Goal: Check status: Check status

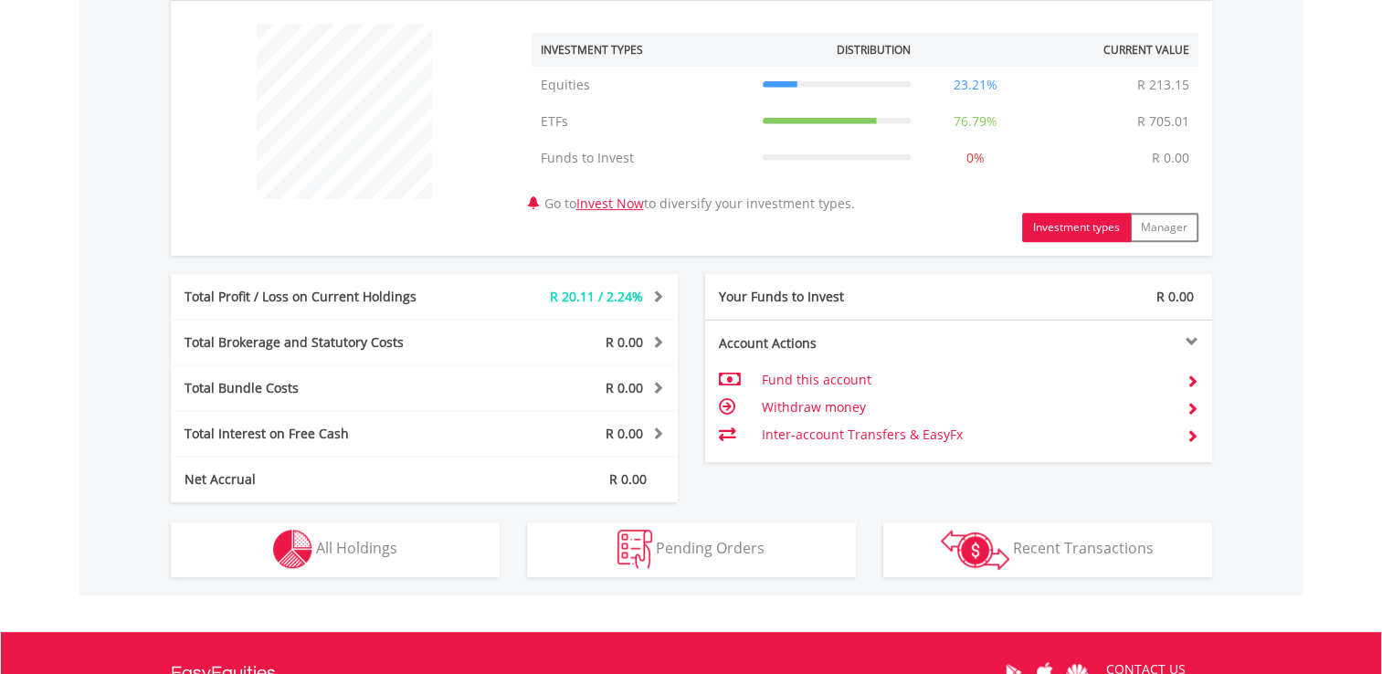
scroll to position [631, 0]
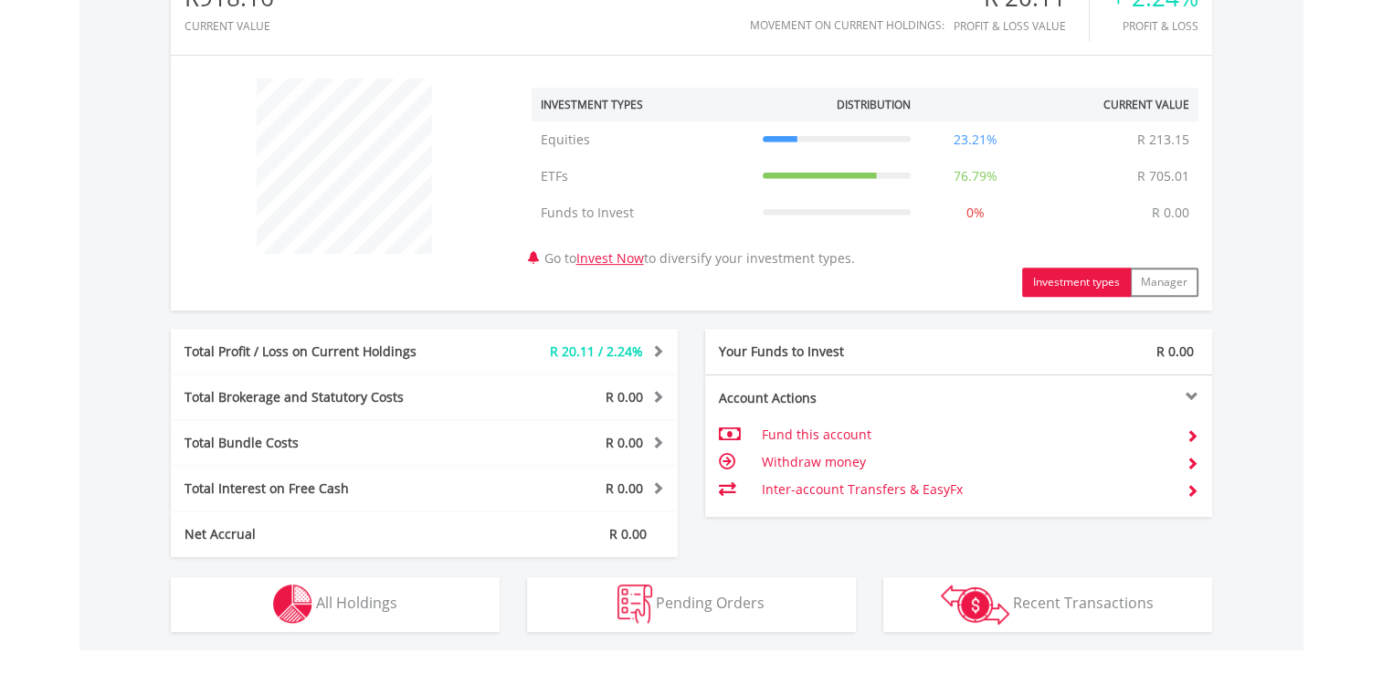
click at [597, 352] on span "R 20.11 / 2.24%" at bounding box center [596, 350] width 93 height 17
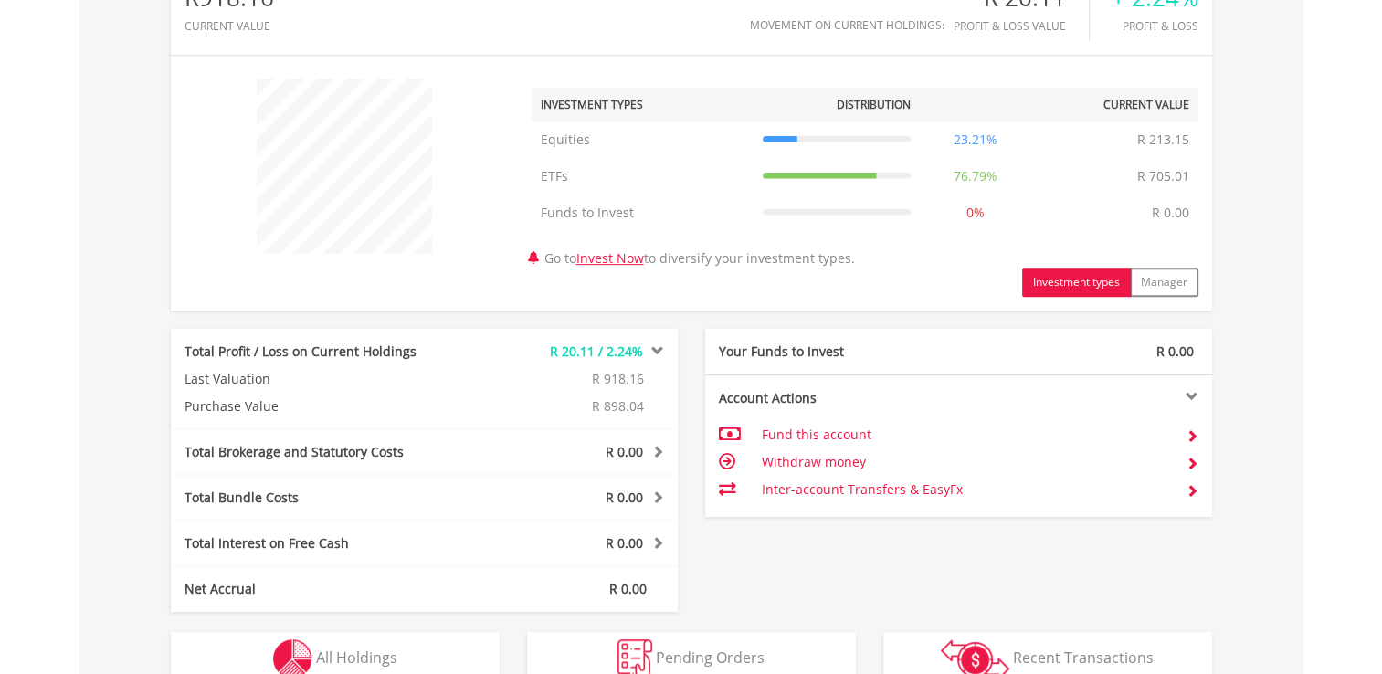
scroll to position [540, 0]
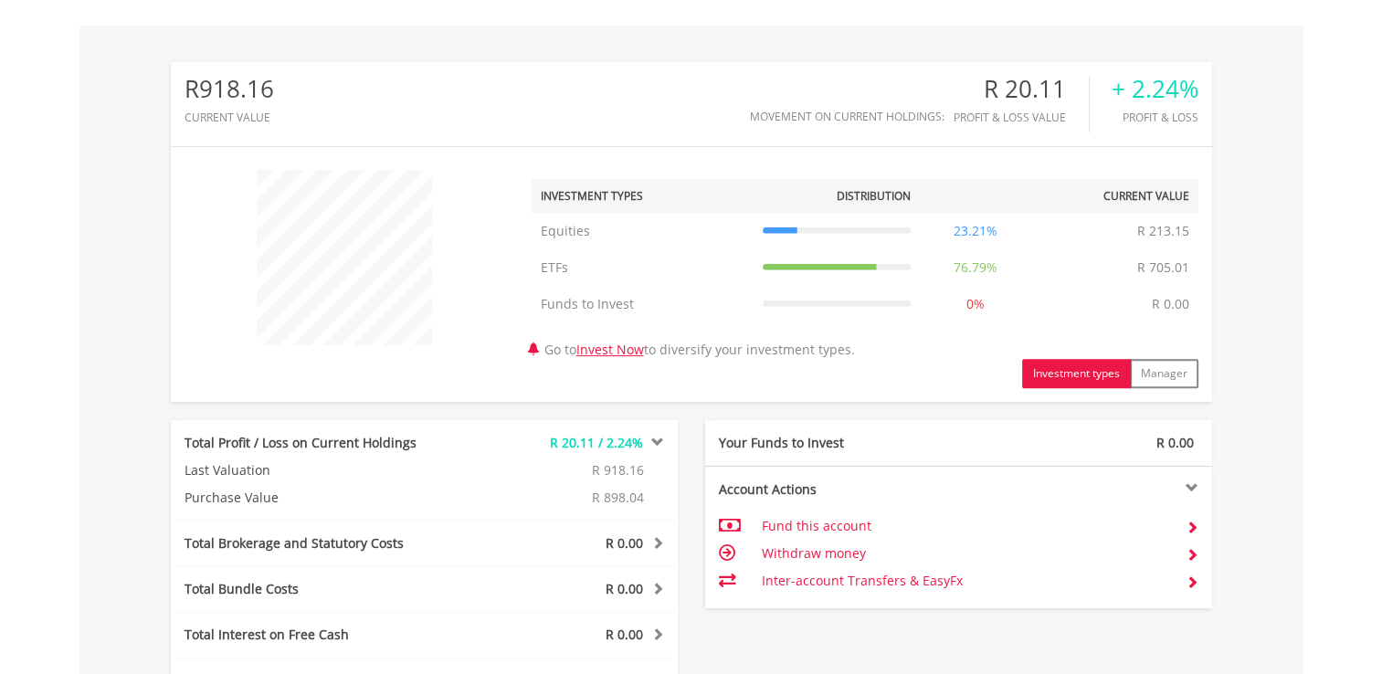
click at [556, 260] on td "ETFs" at bounding box center [643, 267] width 222 height 37
click at [1001, 276] on td "76.79%" at bounding box center [975, 267] width 111 height 37
click at [994, 267] on td "76.79%" at bounding box center [975, 267] width 111 height 37
click at [1041, 370] on button "Investment types" at bounding box center [1076, 373] width 109 height 29
click at [1153, 371] on button "Manager" at bounding box center [1164, 373] width 68 height 29
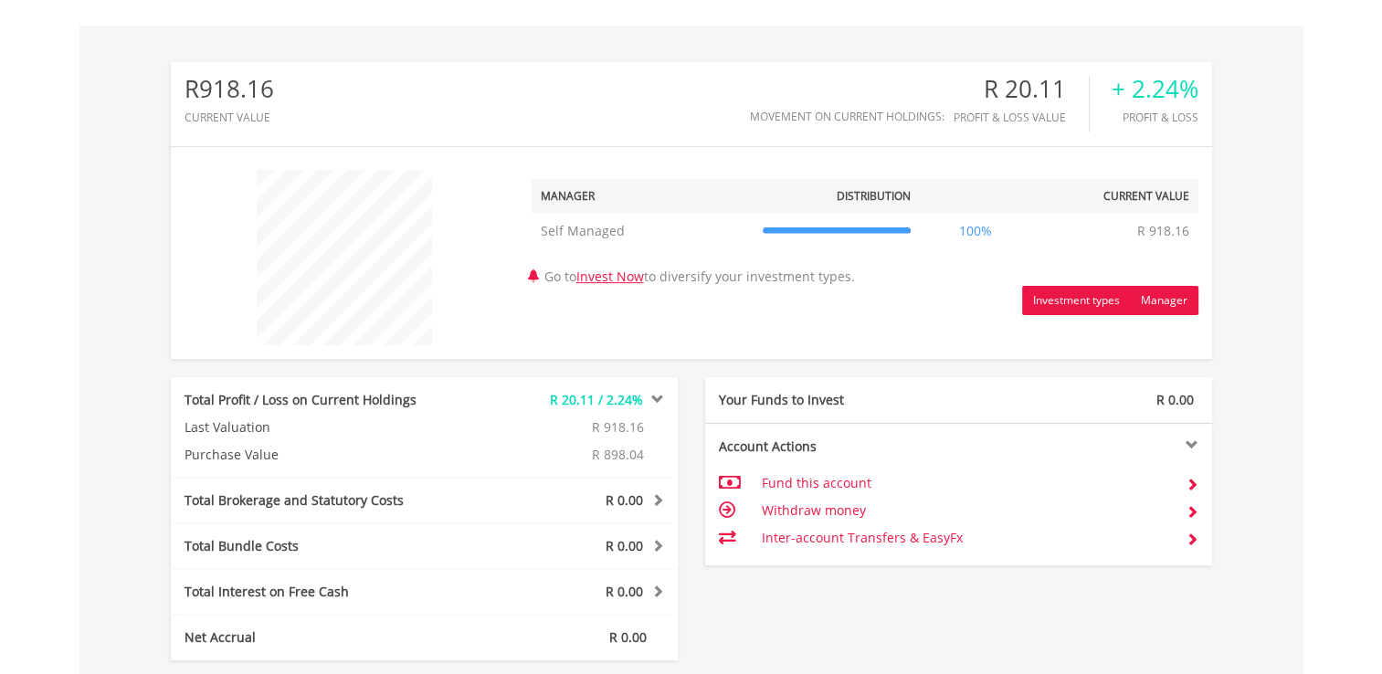
click at [1107, 300] on button "Investment types" at bounding box center [1076, 300] width 109 height 29
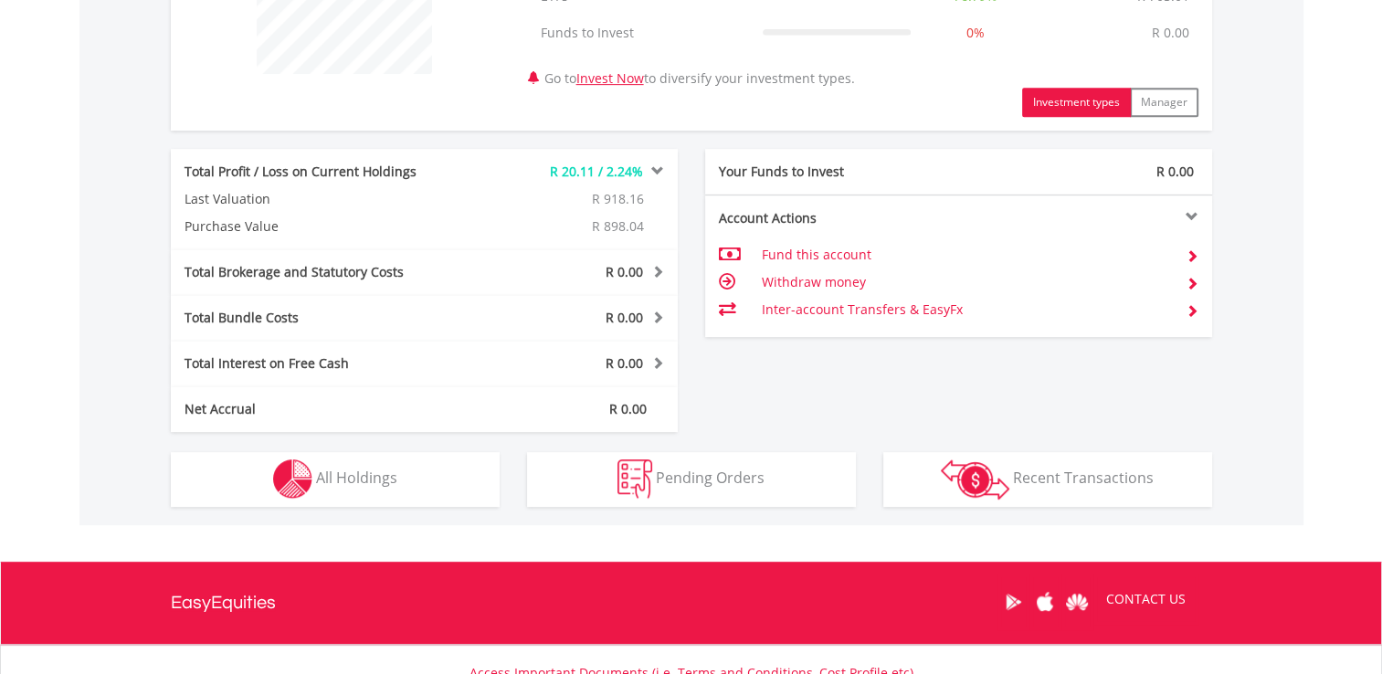
scroll to position [814, 0]
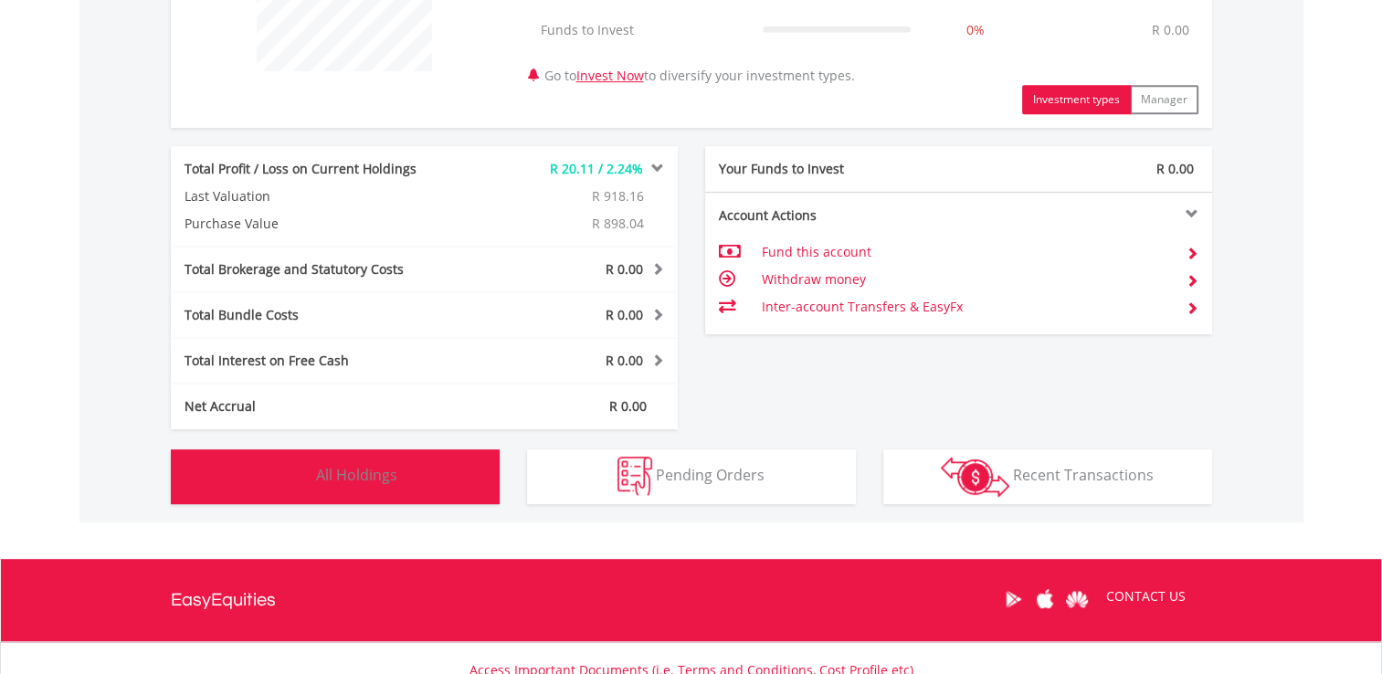
click at [438, 481] on button "Holdings All Holdings" at bounding box center [335, 476] width 329 height 55
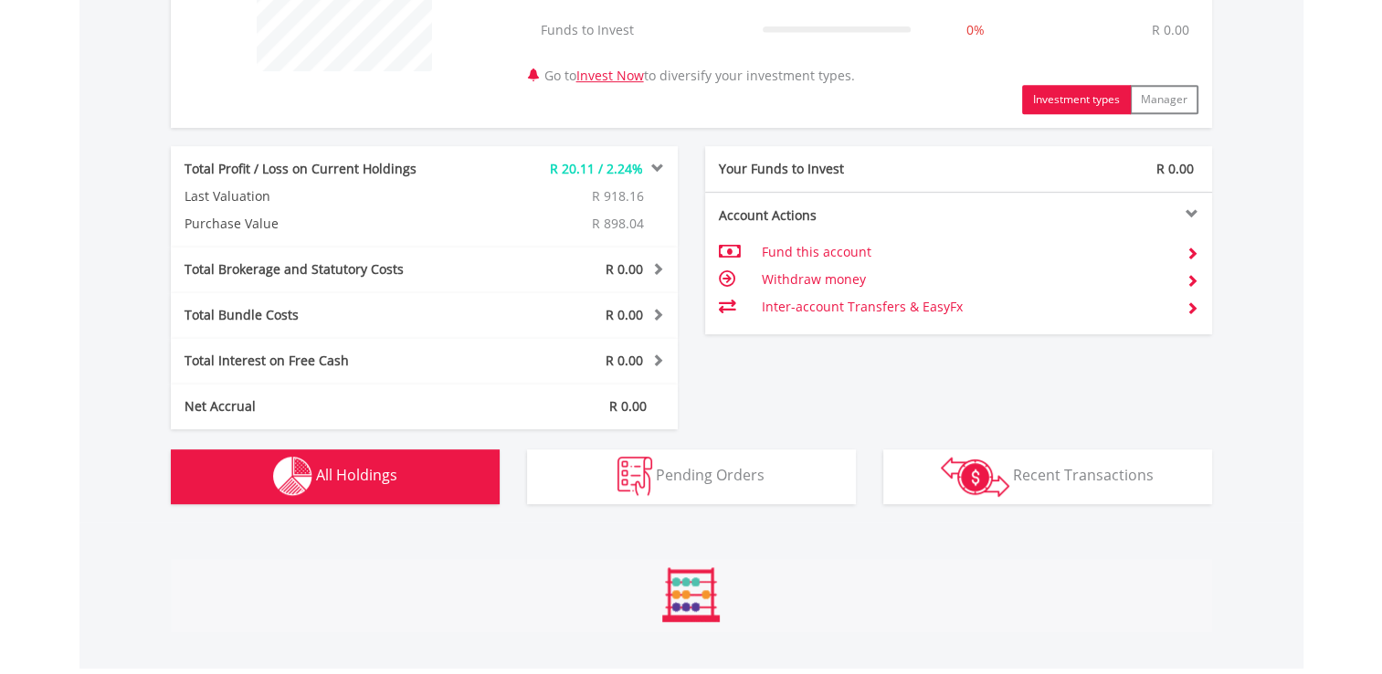
scroll to position [1371, 0]
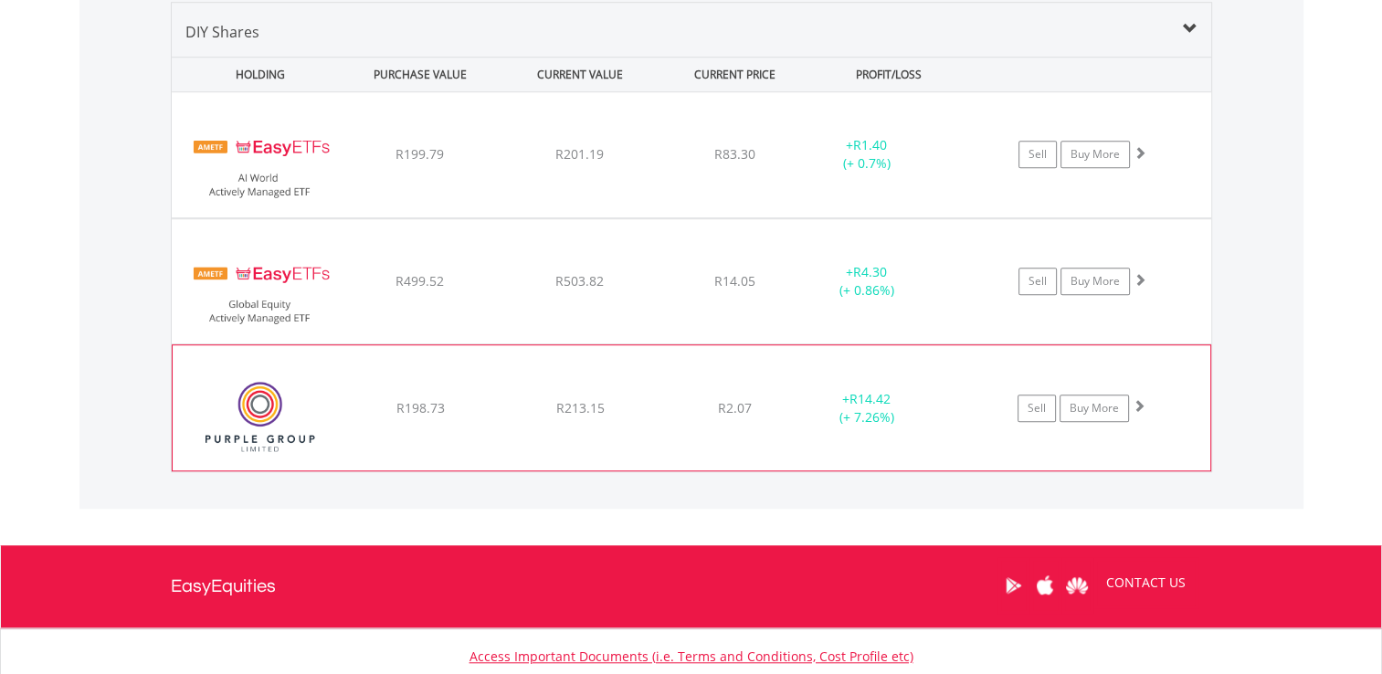
click at [397, 424] on div "﻿ Purple Group Limited R198.73 R213.15 R2.07 + R14.42 (+ 7.26%) Sell Buy More" at bounding box center [691, 407] width 1037 height 124
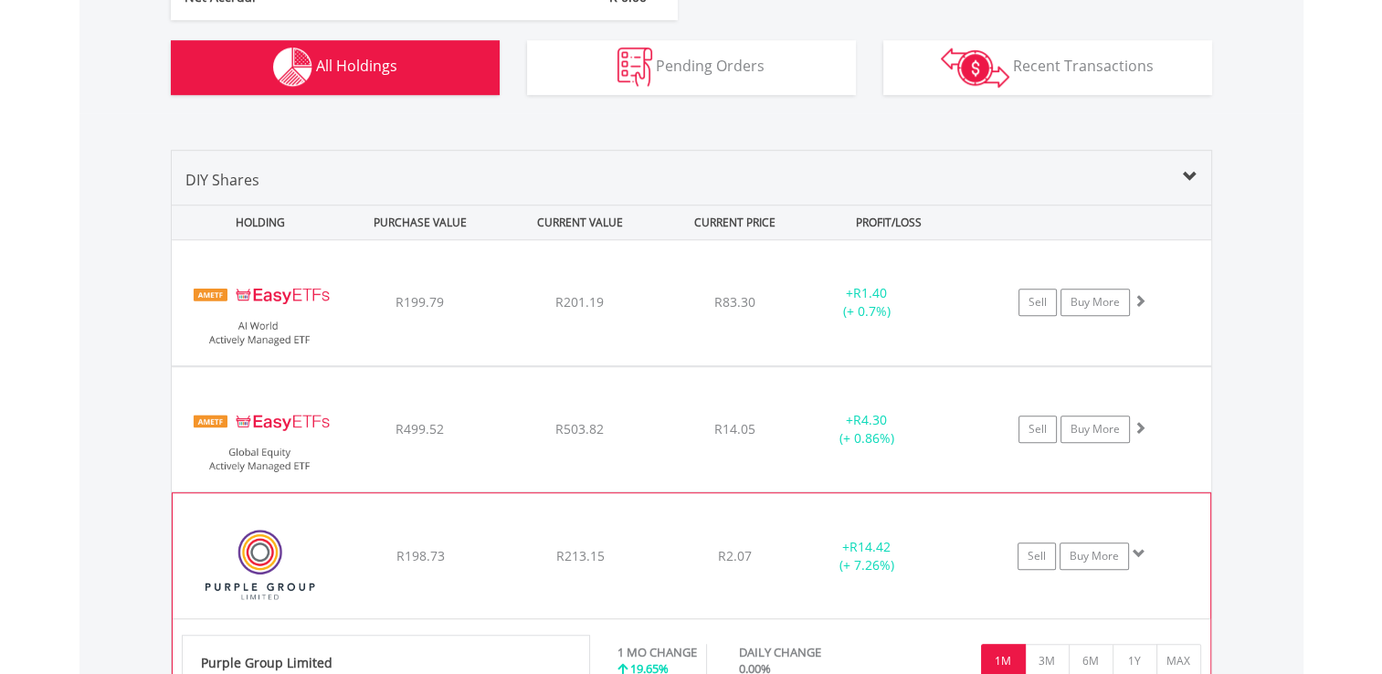
scroll to position [1188, 0]
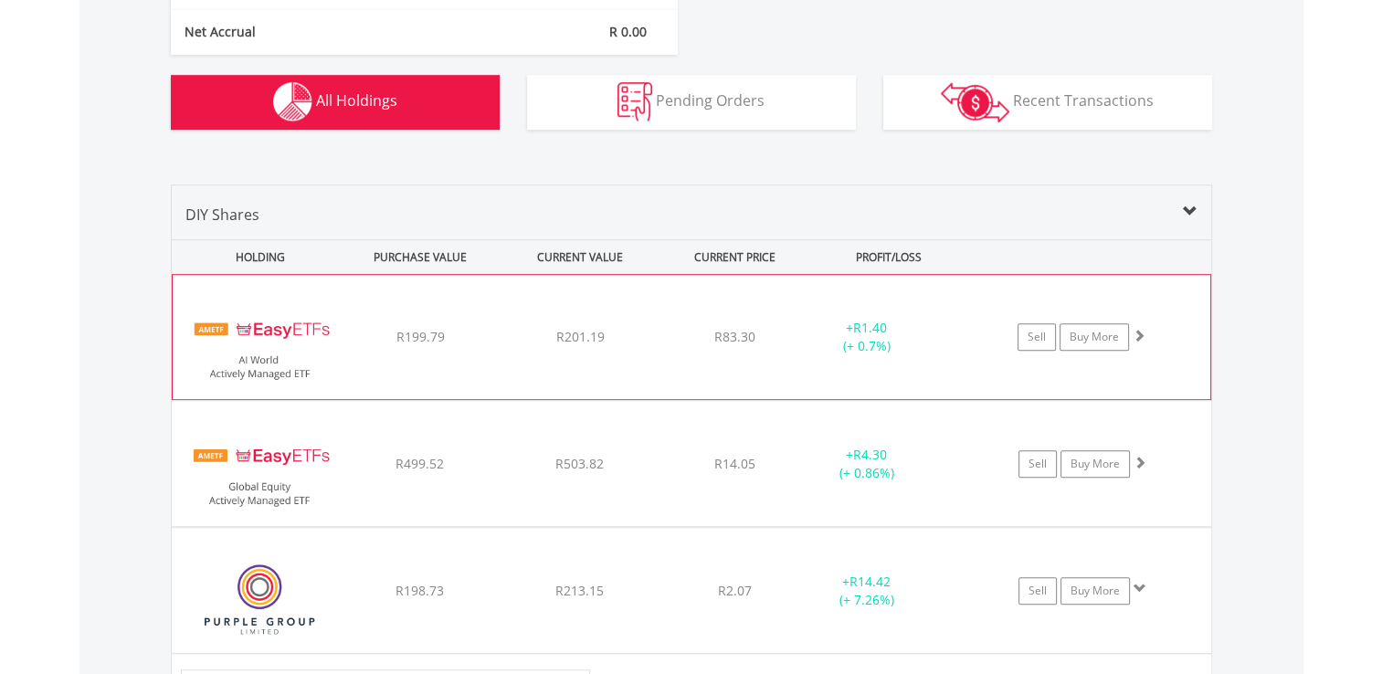
click at [269, 344] on img at bounding box center [260, 346] width 157 height 97
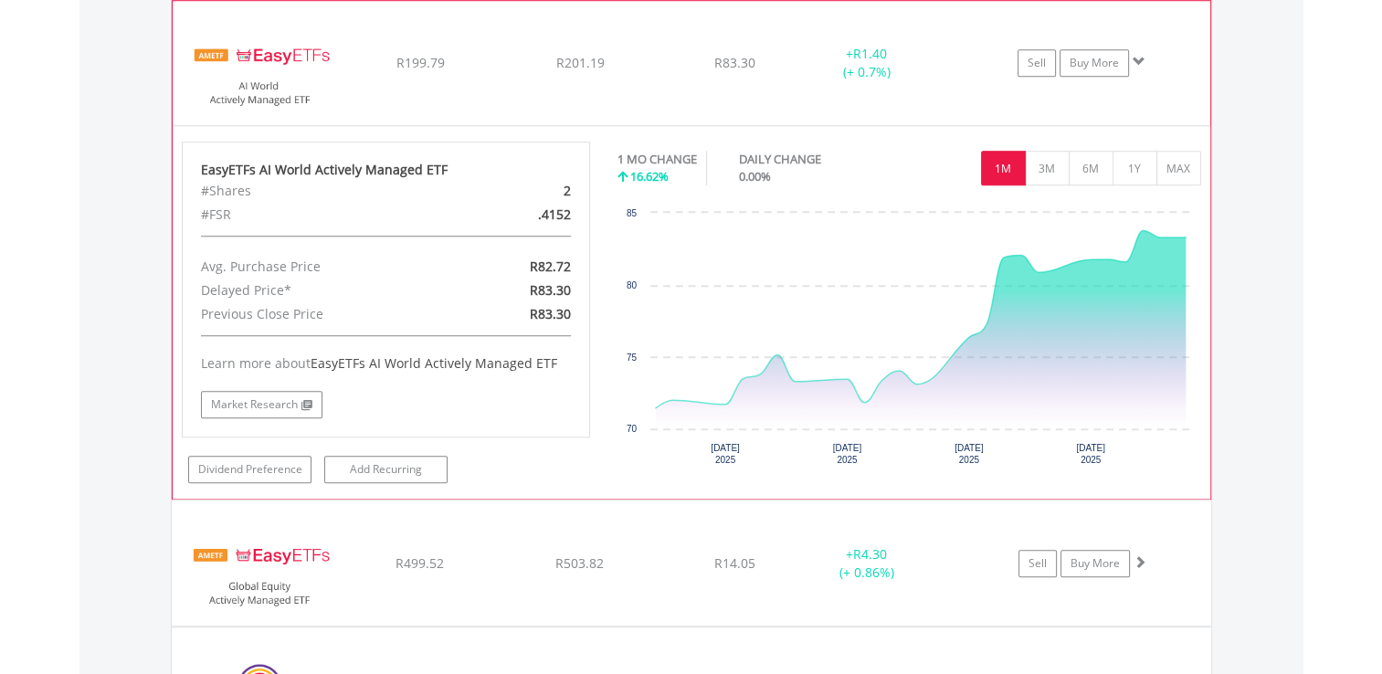
scroll to position [1645, 0]
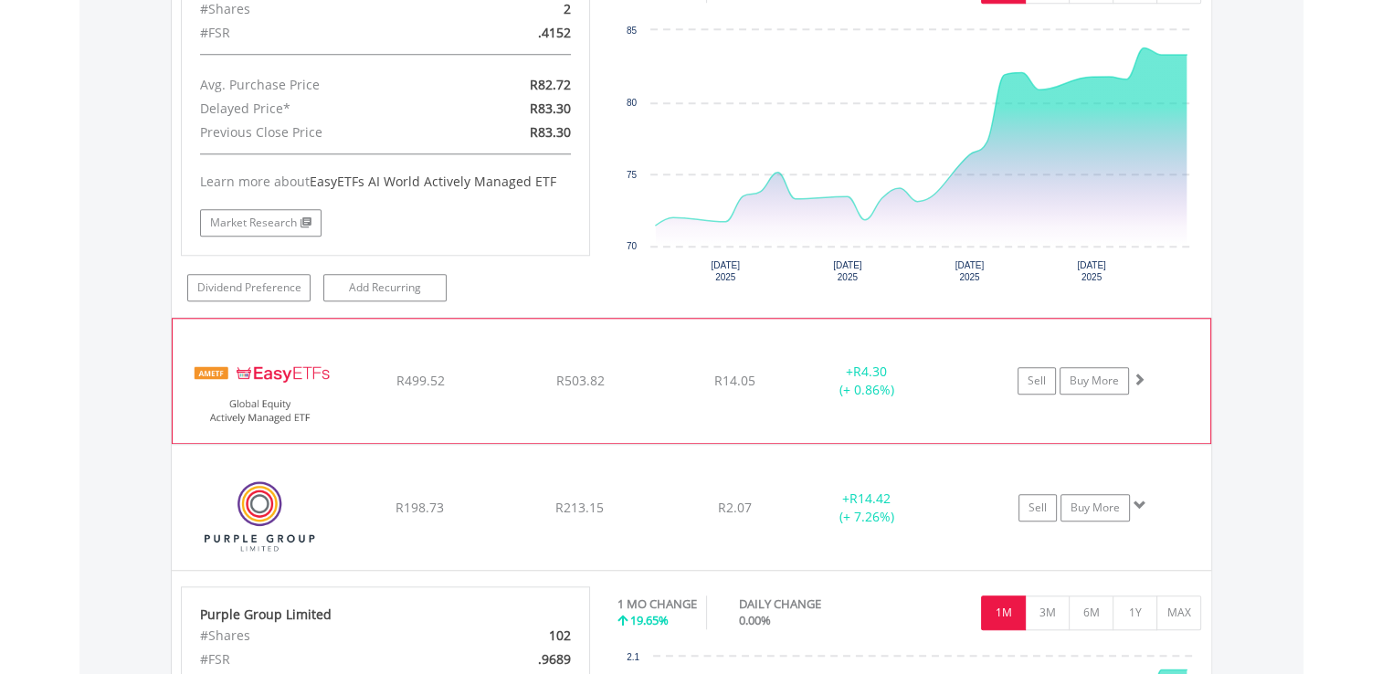
click at [367, 393] on div "﻿ EasyETFs Global Equity Actively Managed ETF R499.52 R503.82 R14.05 + R4.30 (+…" at bounding box center [691, 381] width 1037 height 124
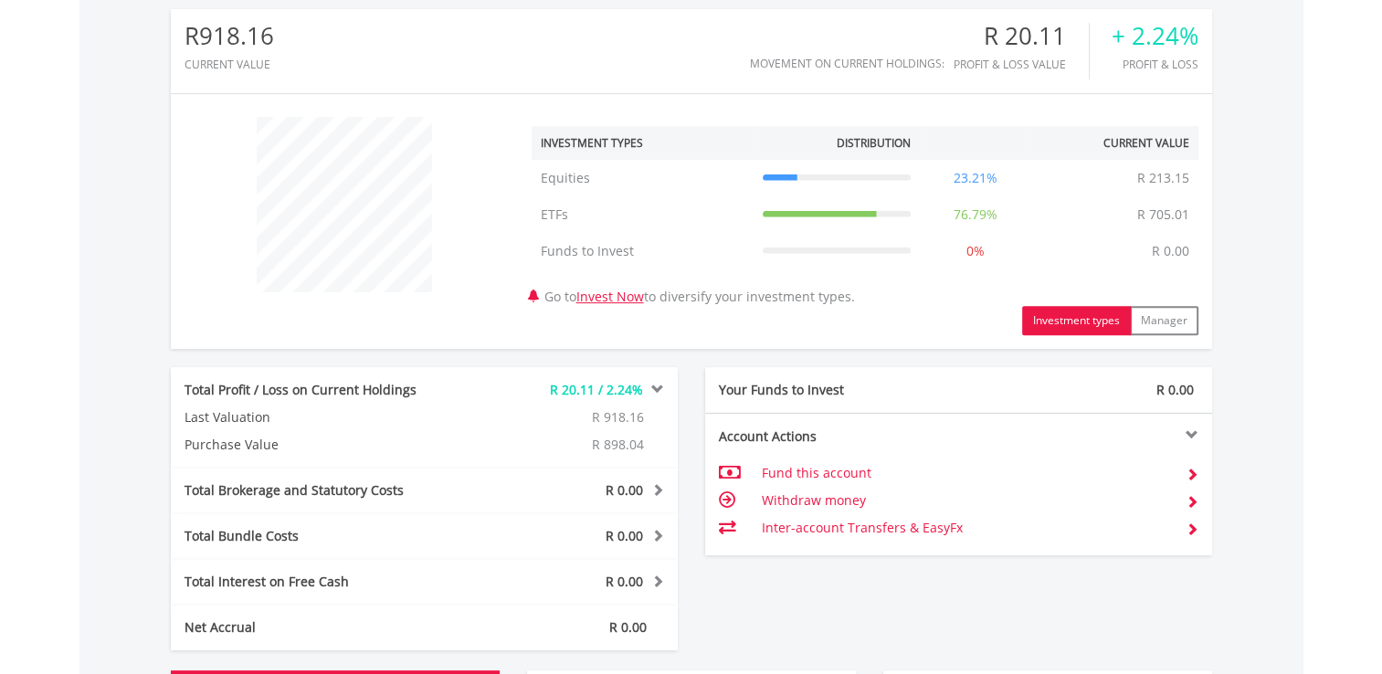
scroll to position [549, 0]
